Goal: Information Seeking & Learning: Learn about a topic

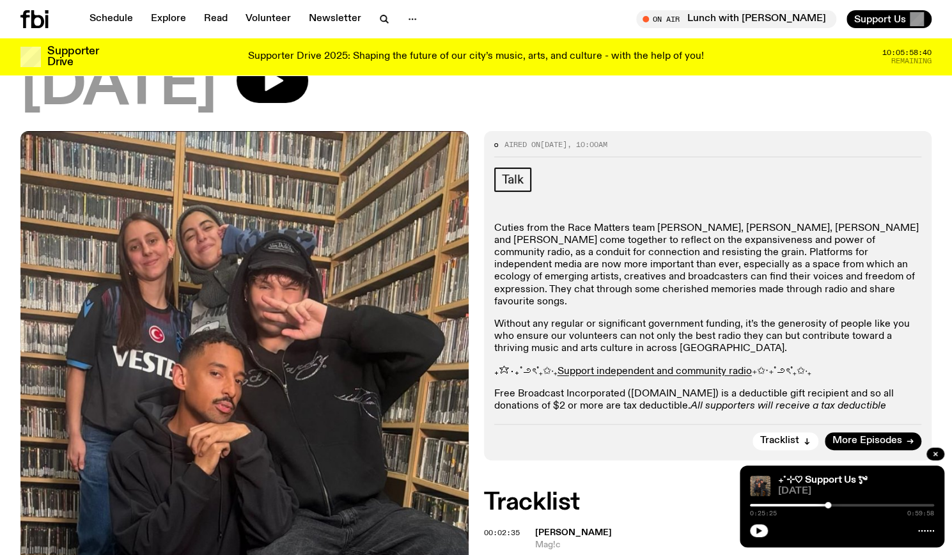
scroll to position [116, 0]
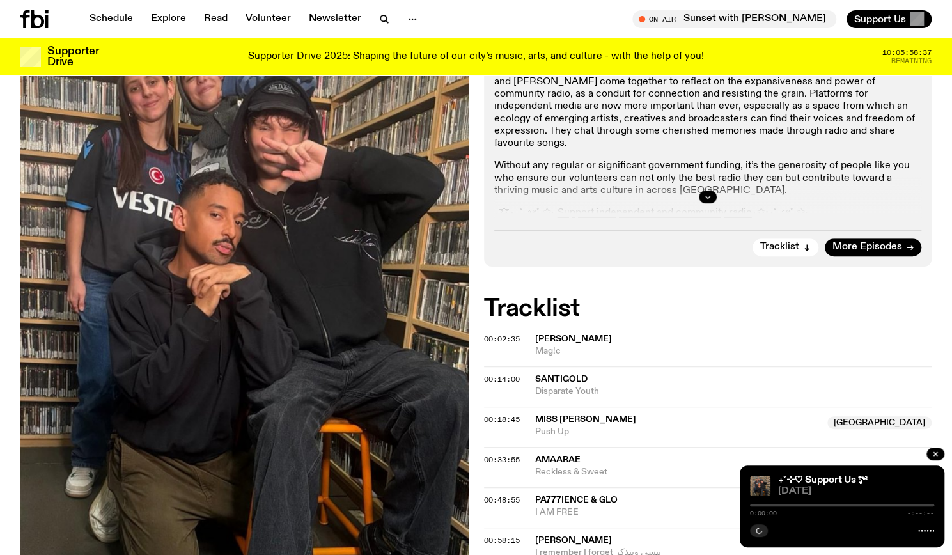
scroll to position [276, 0]
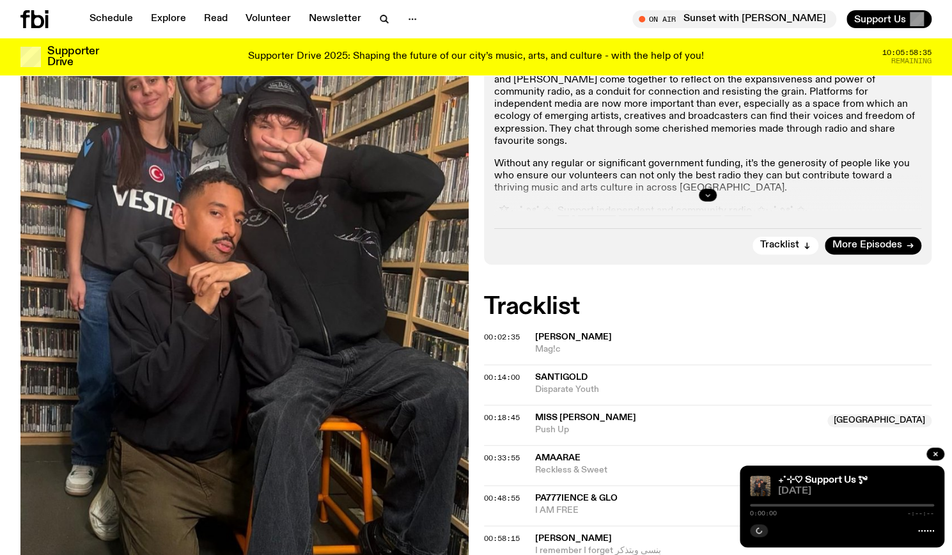
click at [703, 194] on button "button" at bounding box center [708, 195] width 18 height 13
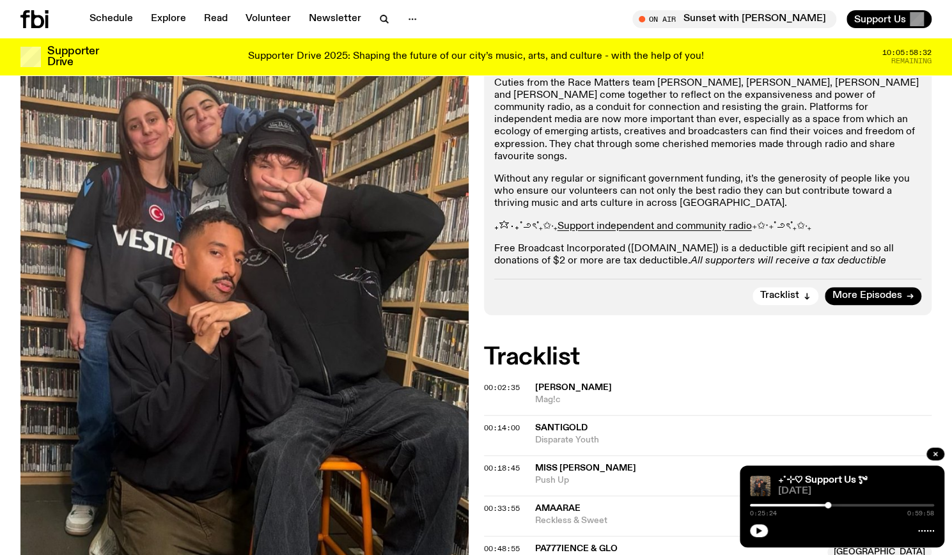
scroll to position [0, 0]
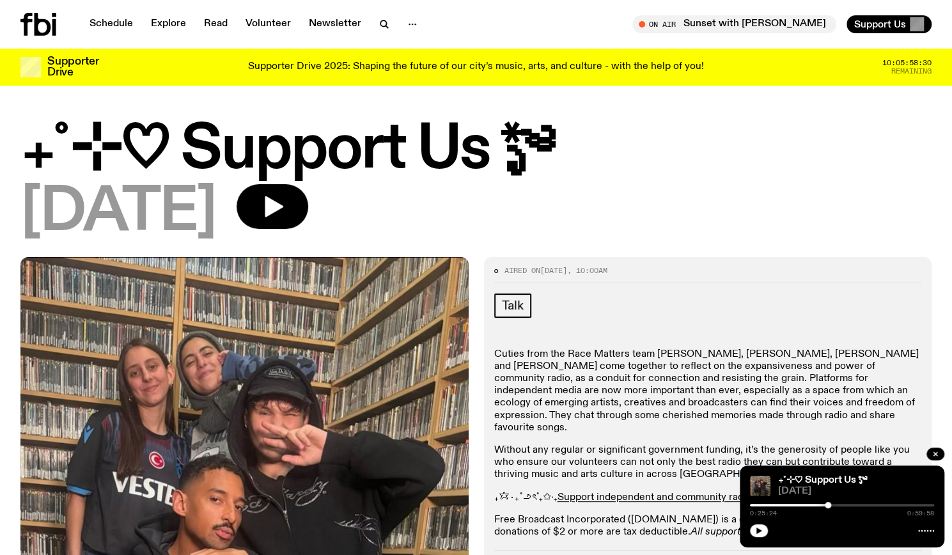
drag, startPoint x: 131, startPoint y: 15, endPoint x: 122, endPoint y: 45, distance: 32.0
click at [122, 45] on div "Schedule Explore Read Volunteer Newsletter On Air Sunset with Simon Caldwell Tu…" at bounding box center [476, 24] width 952 height 49
drag, startPoint x: 122, startPoint y: 45, endPoint x: 114, endPoint y: 30, distance: 17.5
click at [114, 30] on div "Schedule Explore Read Volunteer Newsletter On Air Sunset with Simon Caldwell Tu…" at bounding box center [476, 24] width 952 height 49
click at [114, 30] on link "Schedule" at bounding box center [111, 24] width 59 height 18
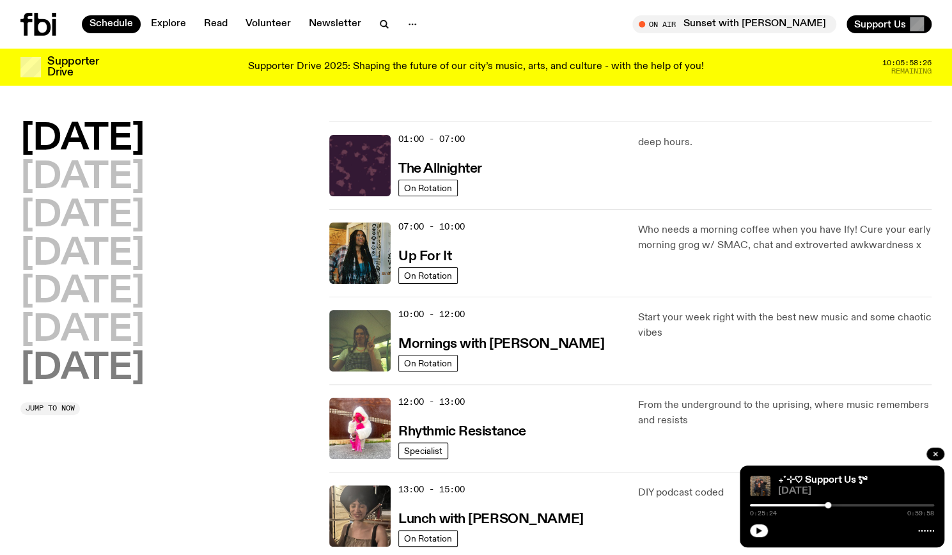
click at [145, 374] on h2 "Sunday" at bounding box center [82, 369] width 124 height 36
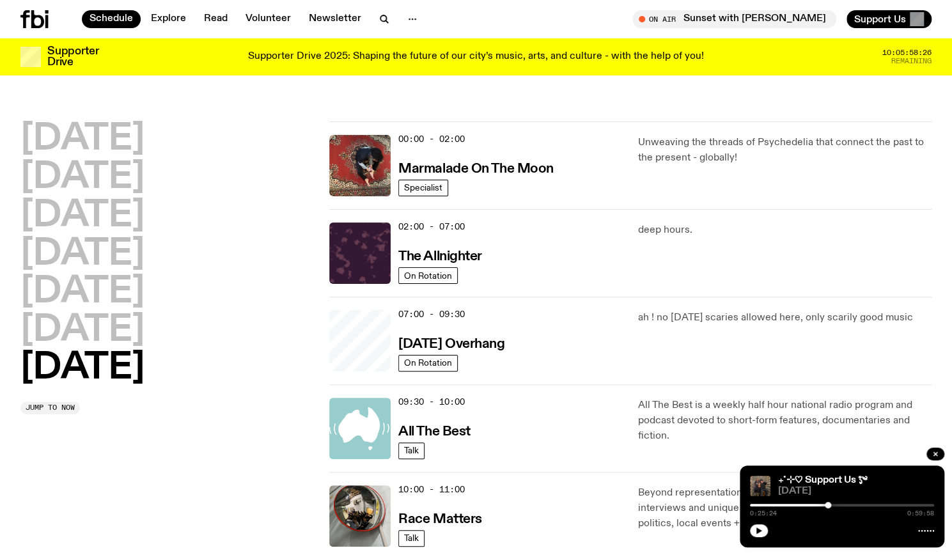
scroll to position [36, 0]
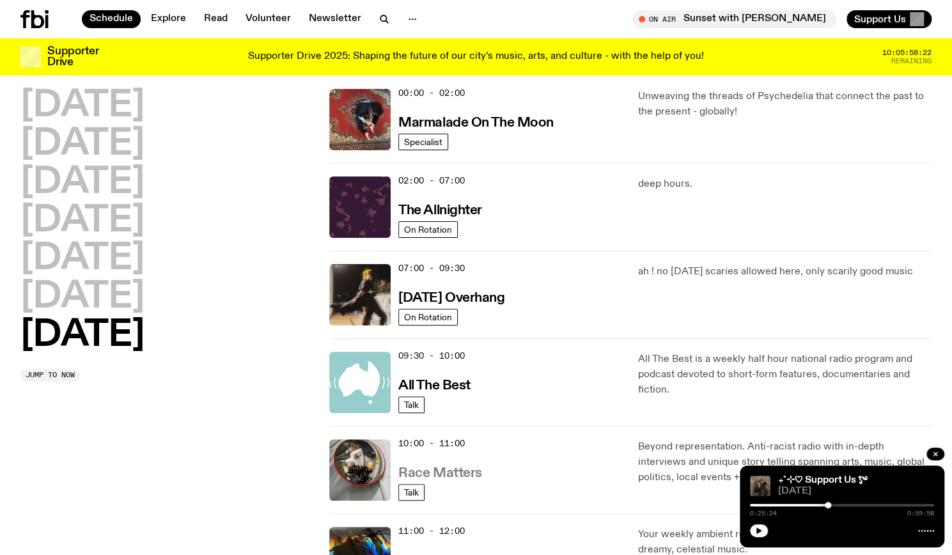
click at [458, 464] on link "Race Matters" at bounding box center [440, 472] width 84 height 16
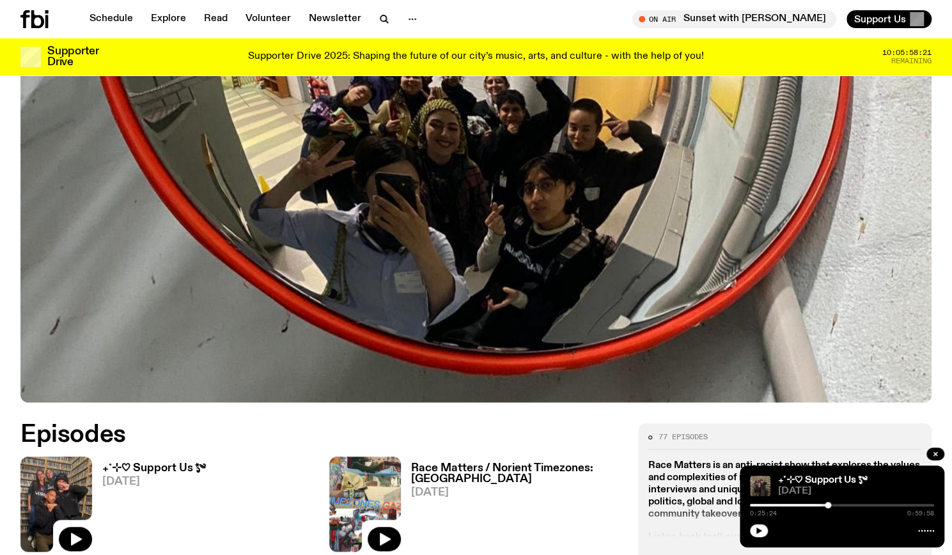
scroll to position [592, 0]
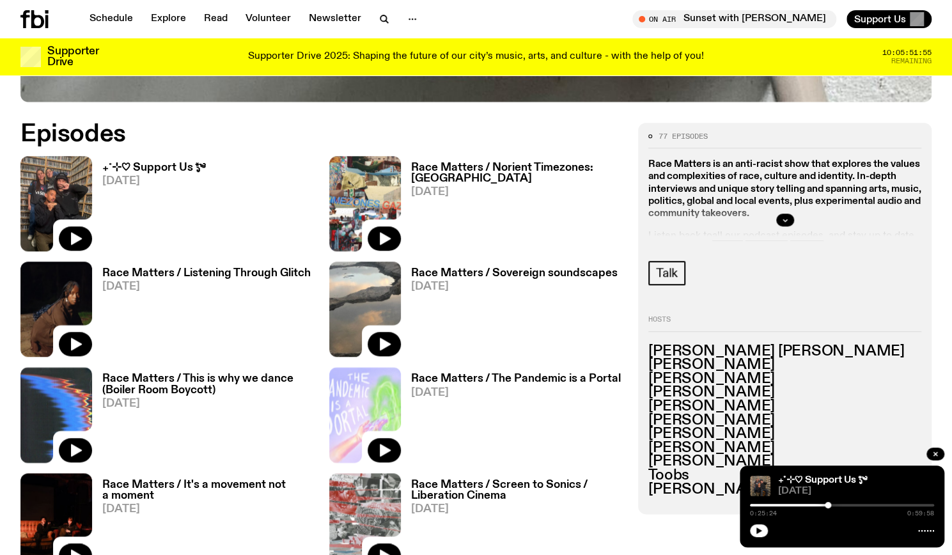
click at [174, 130] on h2 "Episodes" at bounding box center [321, 134] width 602 height 23
click at [230, 130] on h2 "Episodes" at bounding box center [321, 134] width 602 height 23
